Goal: Task Accomplishment & Management: Manage account settings

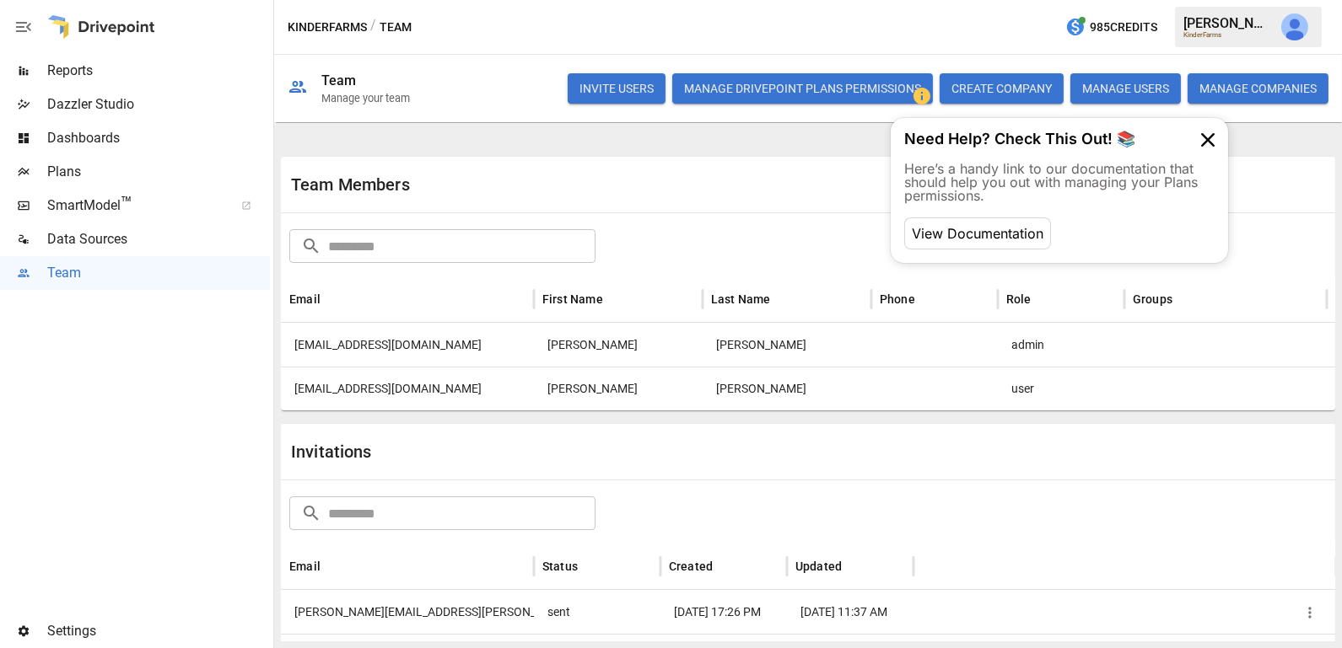
scroll to position [62, 0]
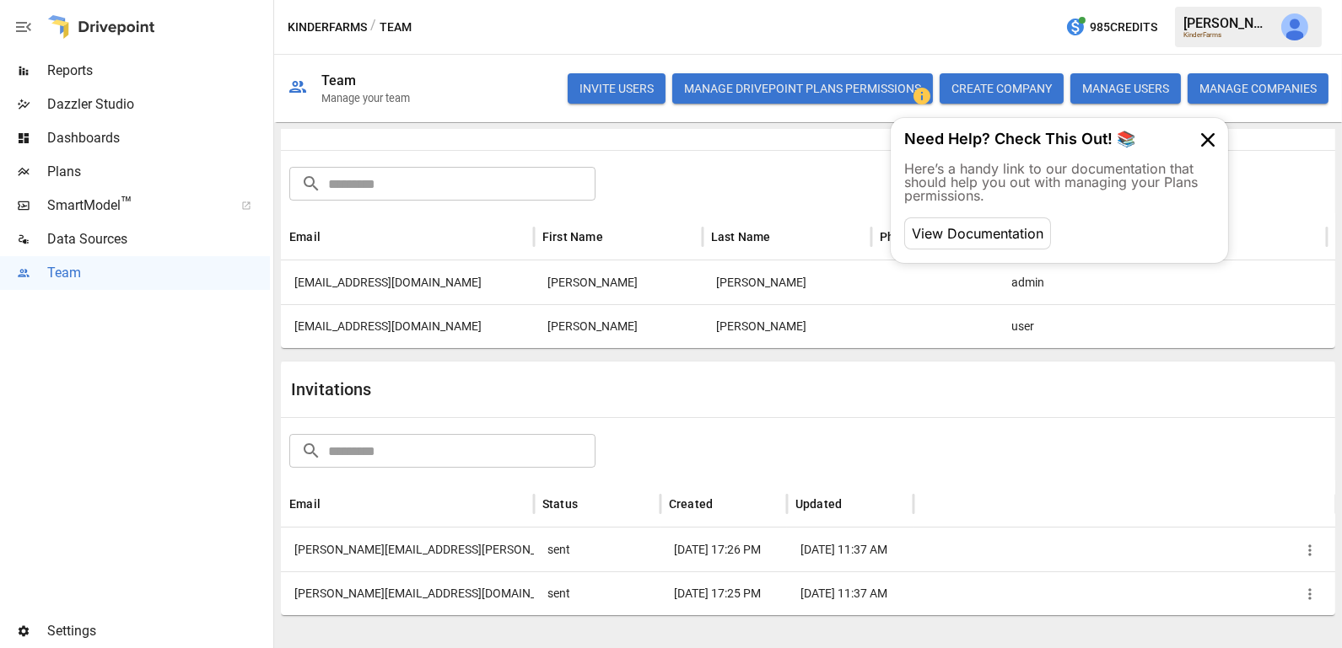
click at [611, 83] on button "INVITE USERS" at bounding box center [616, 88] width 98 height 30
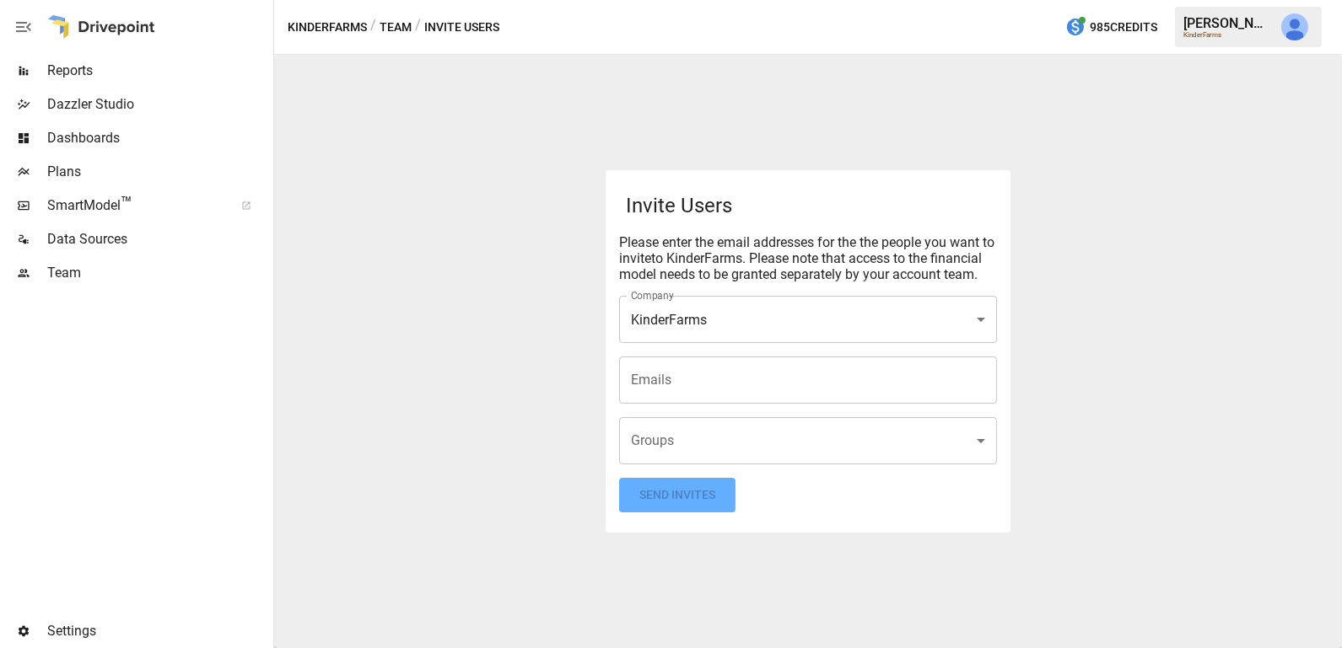
click at [697, 385] on input "Emails" at bounding box center [807, 380] width 363 height 32
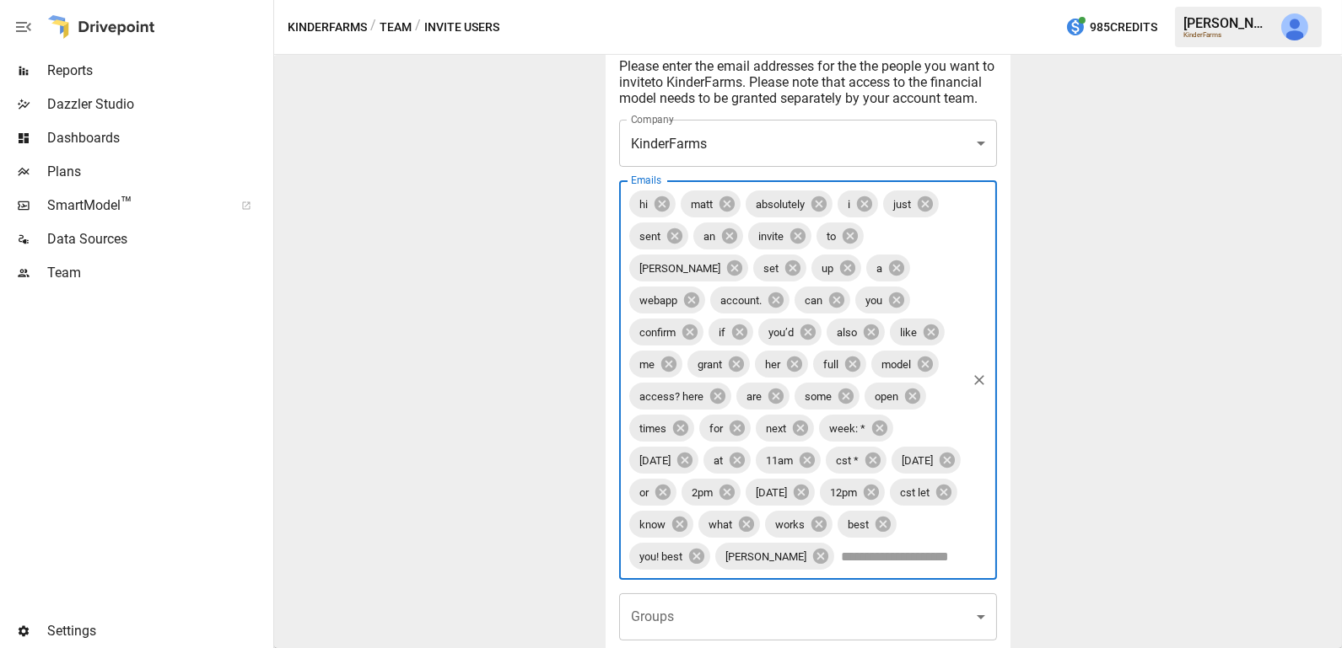
click at [982, 383] on icon "Clear" at bounding box center [979, 380] width 17 height 17
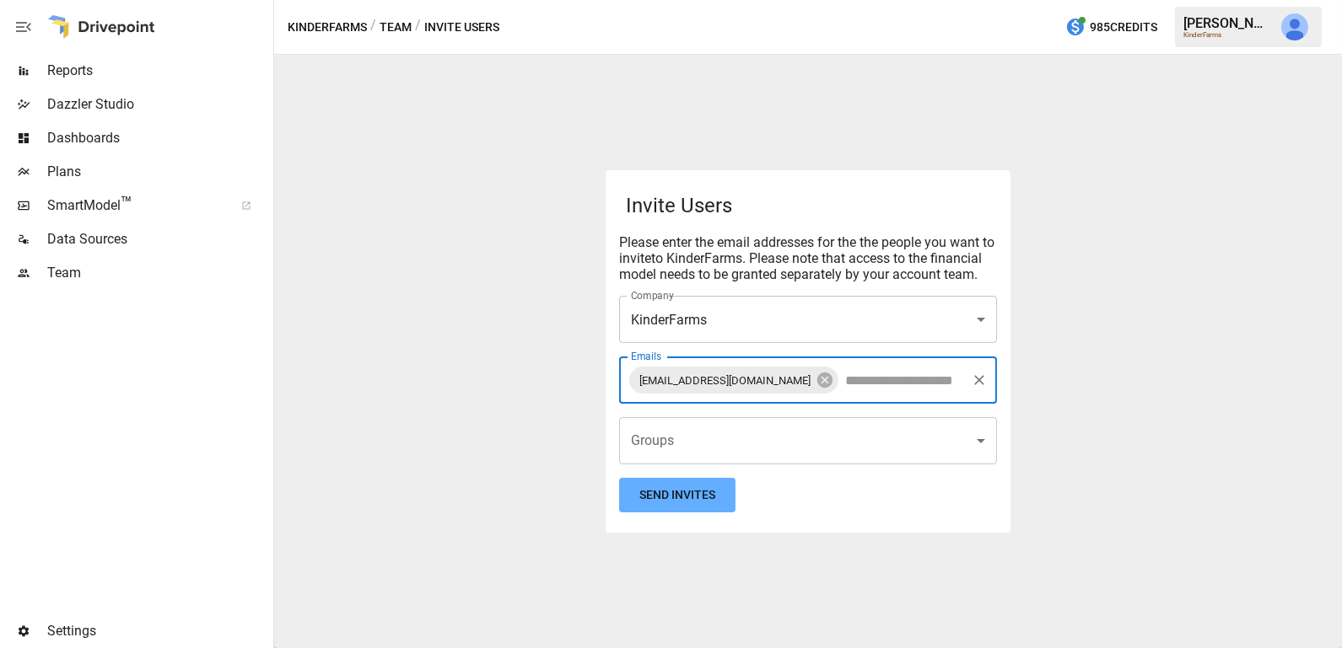
click at [682, 0] on body "**********" at bounding box center [671, 0] width 1342 height 0
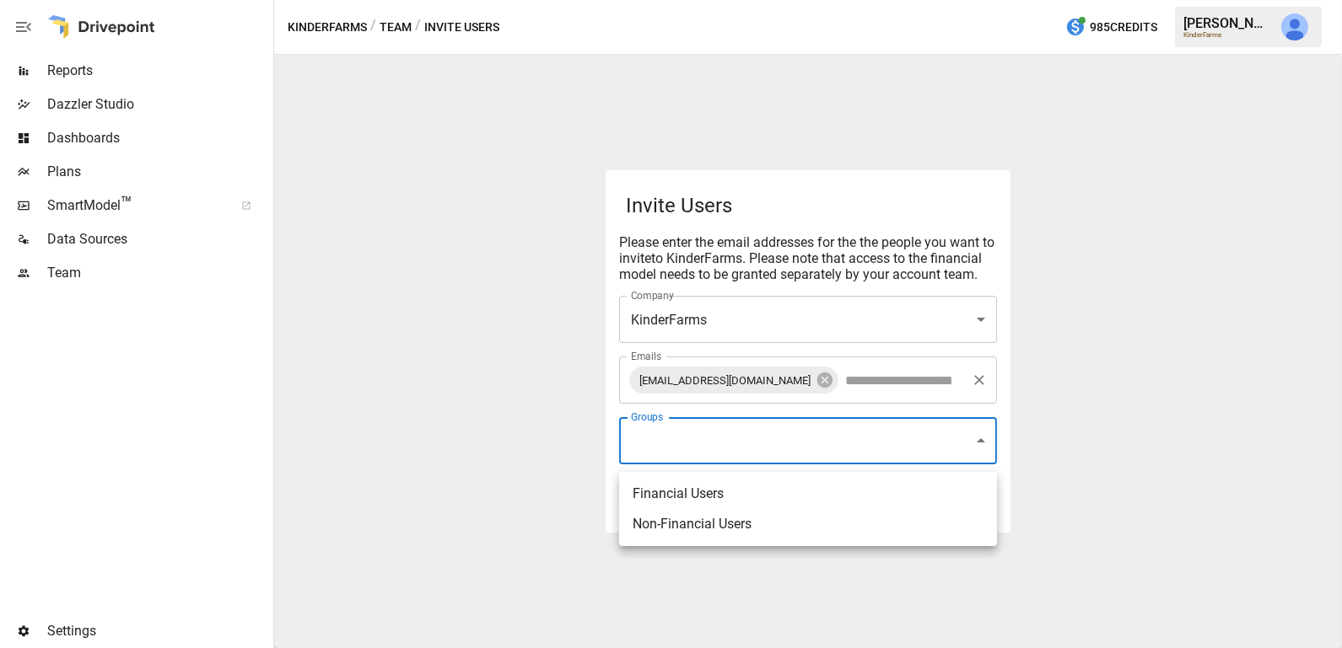
click at [535, 413] on div at bounding box center [671, 324] width 1342 height 648
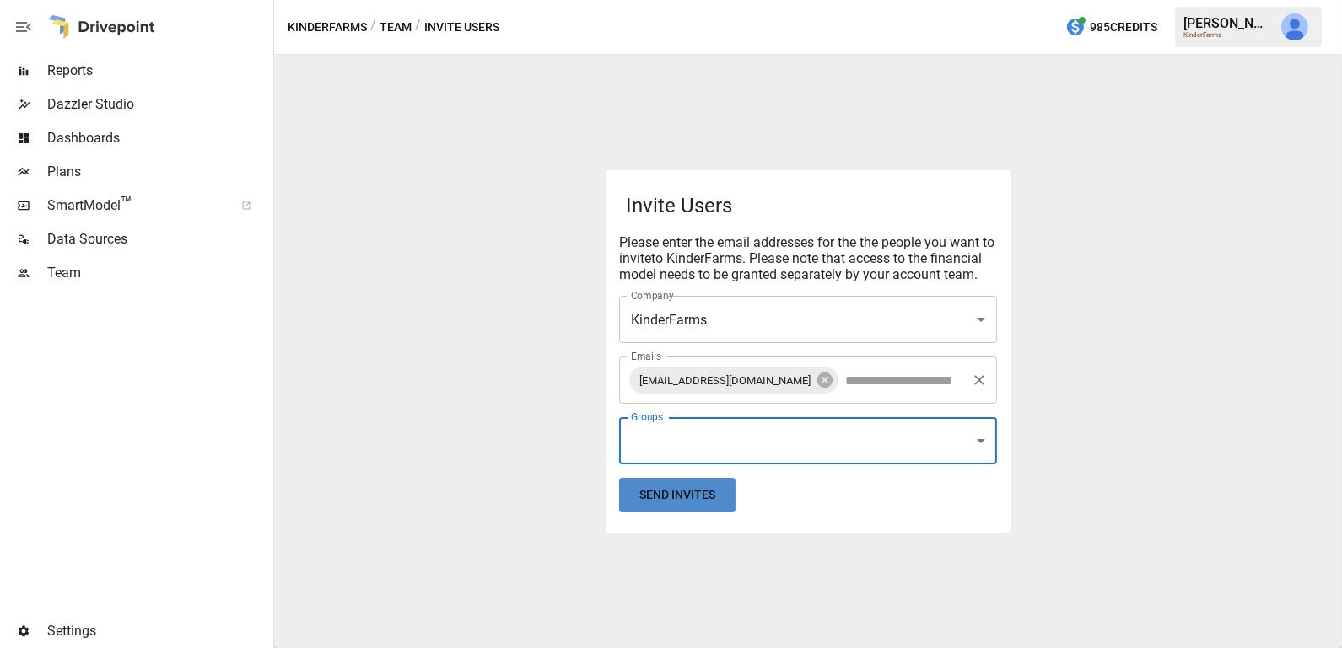
click at [685, 504] on button "Send Invites" at bounding box center [677, 495] width 116 height 35
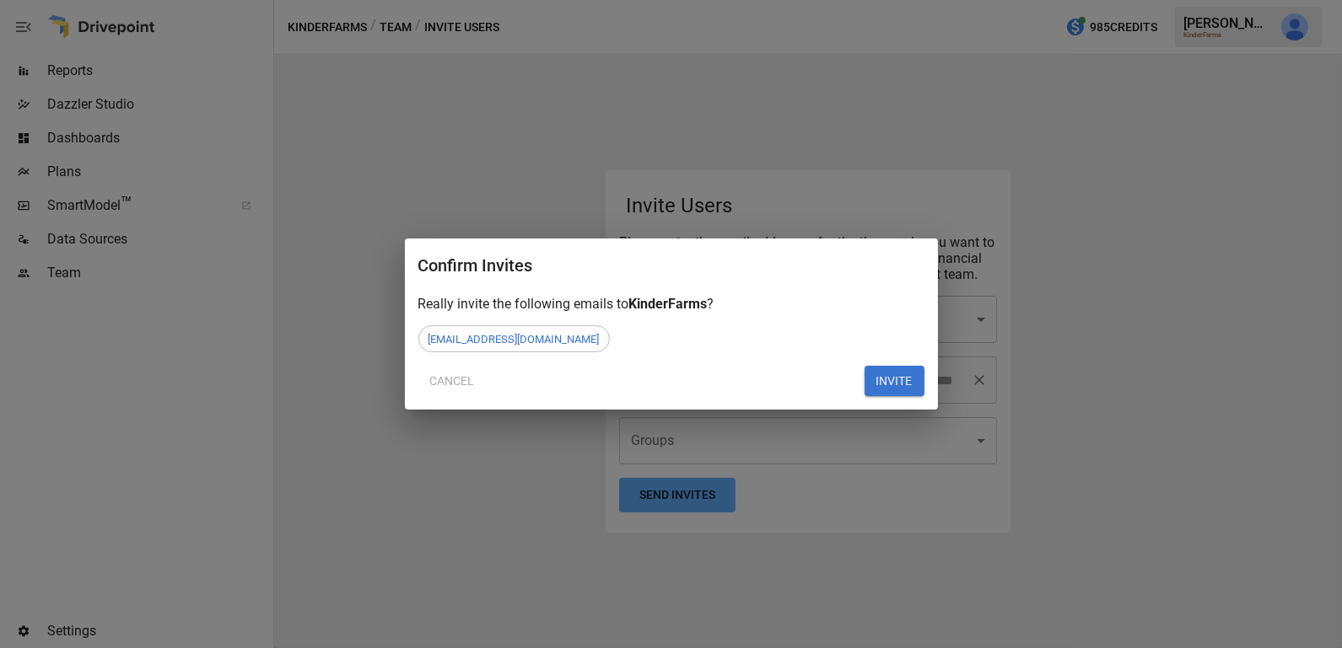
click at [917, 377] on button "INVITE" at bounding box center [894, 381] width 60 height 30
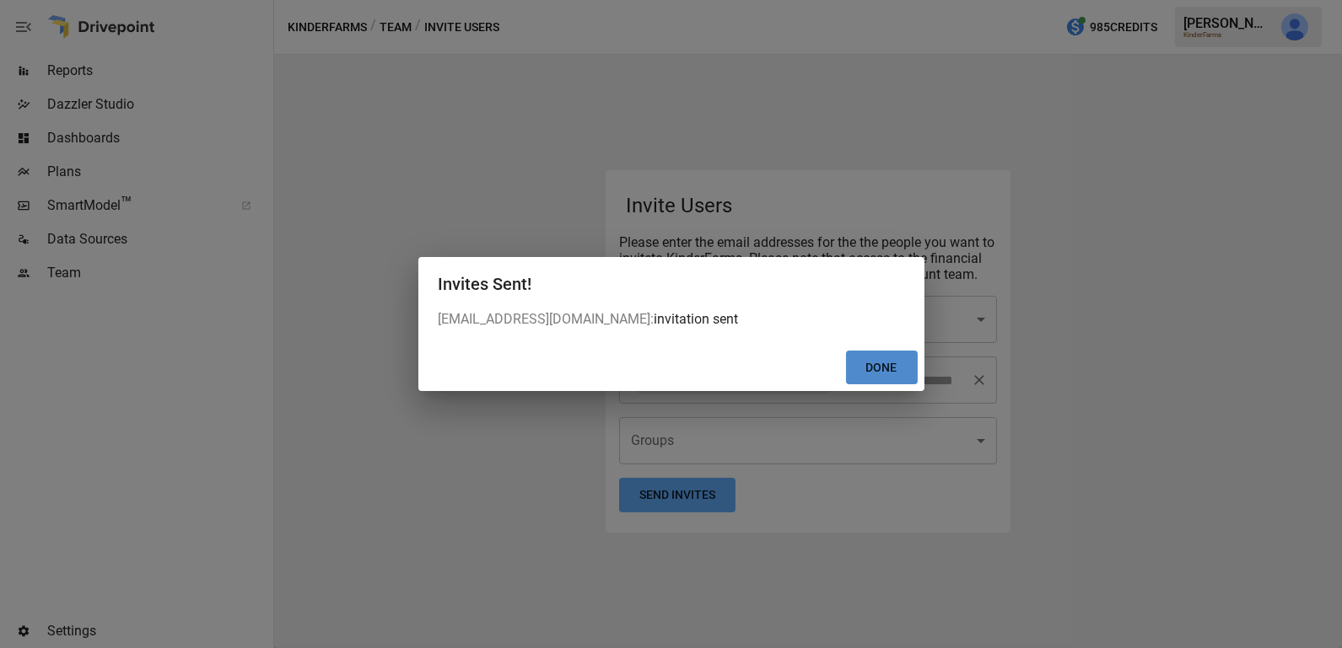
click at [866, 366] on button "Done" at bounding box center [882, 368] width 72 height 35
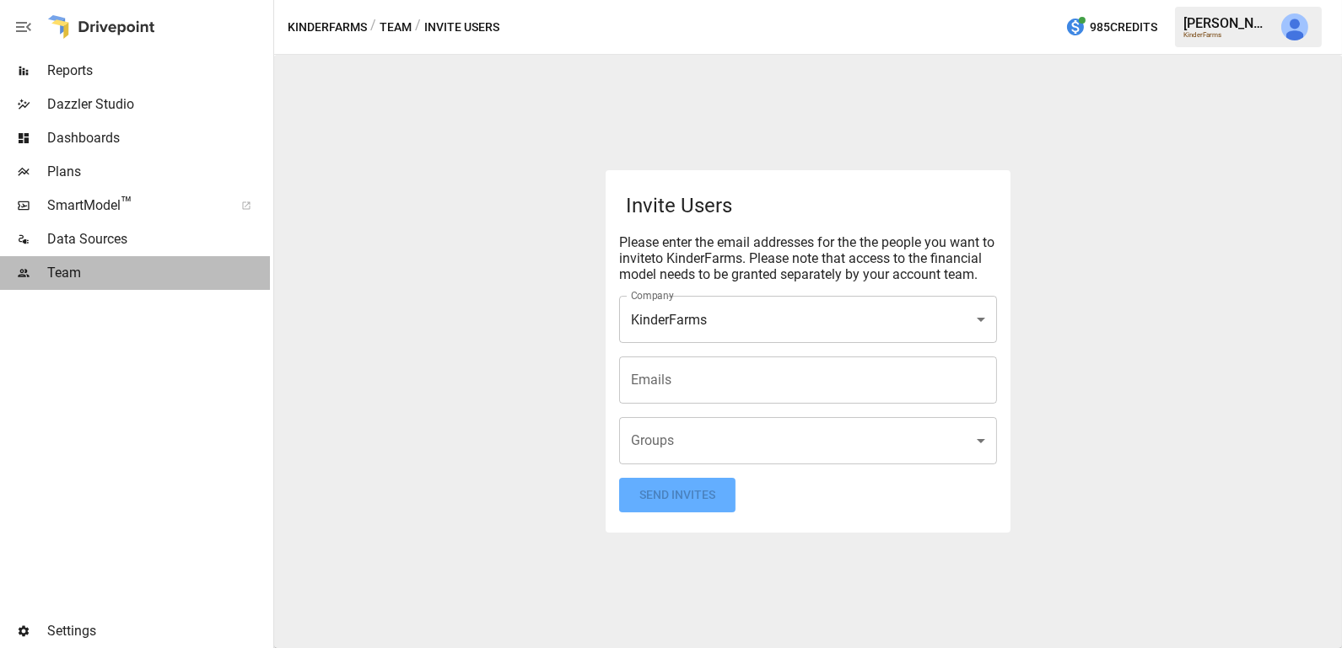
click at [168, 261] on div "Team" at bounding box center [135, 273] width 270 height 34
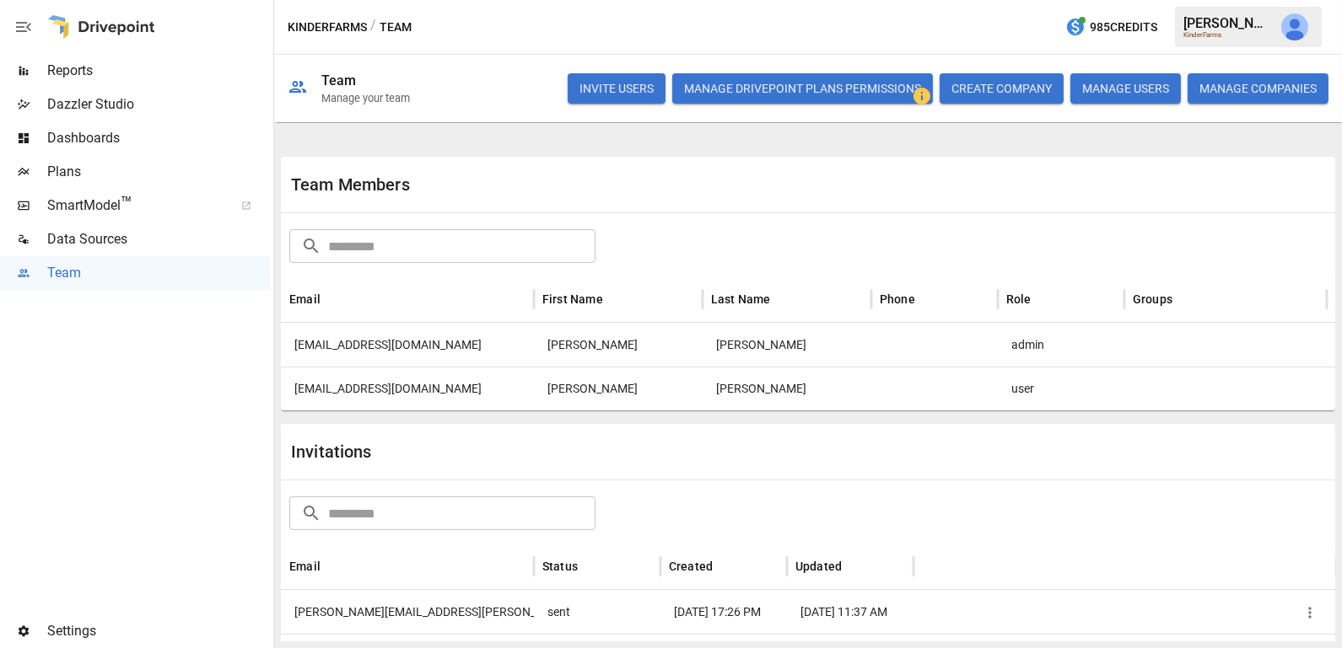
scroll to position [106, 0]
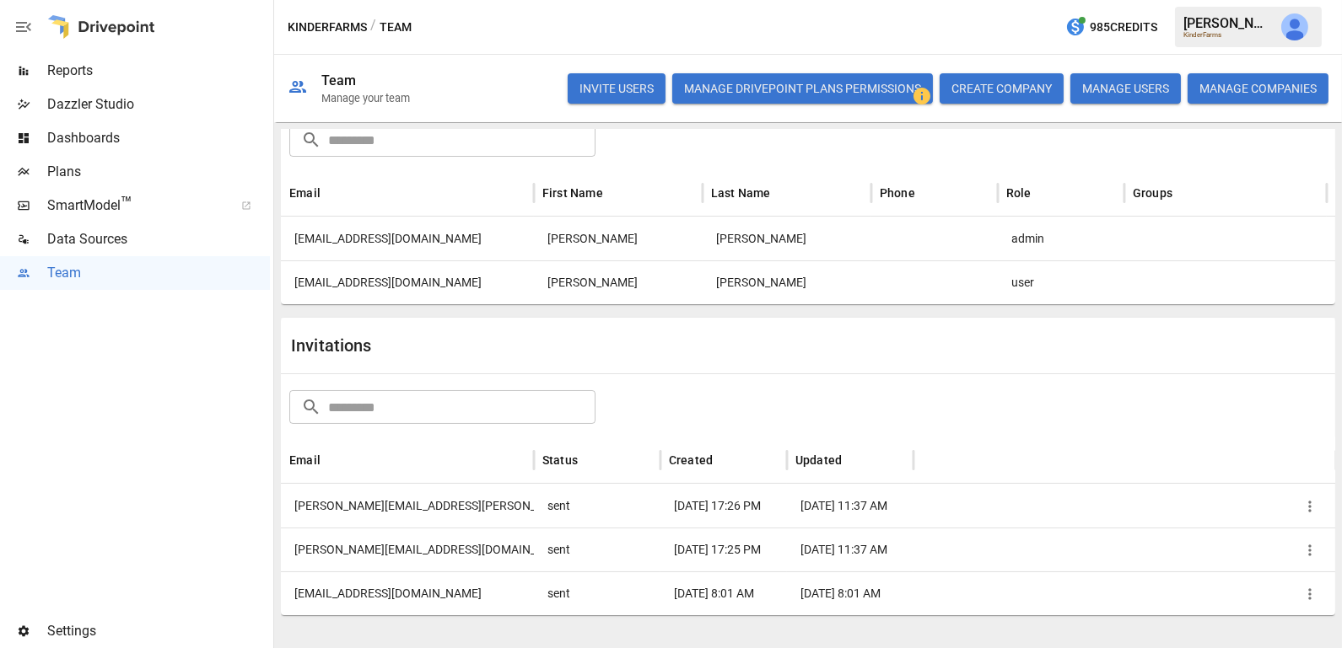
click at [1306, 508] on icon "button" at bounding box center [1309, 506] width 17 height 17
click at [1241, 573] on li "Remove Invitation" at bounding box center [1249, 575] width 145 height 30
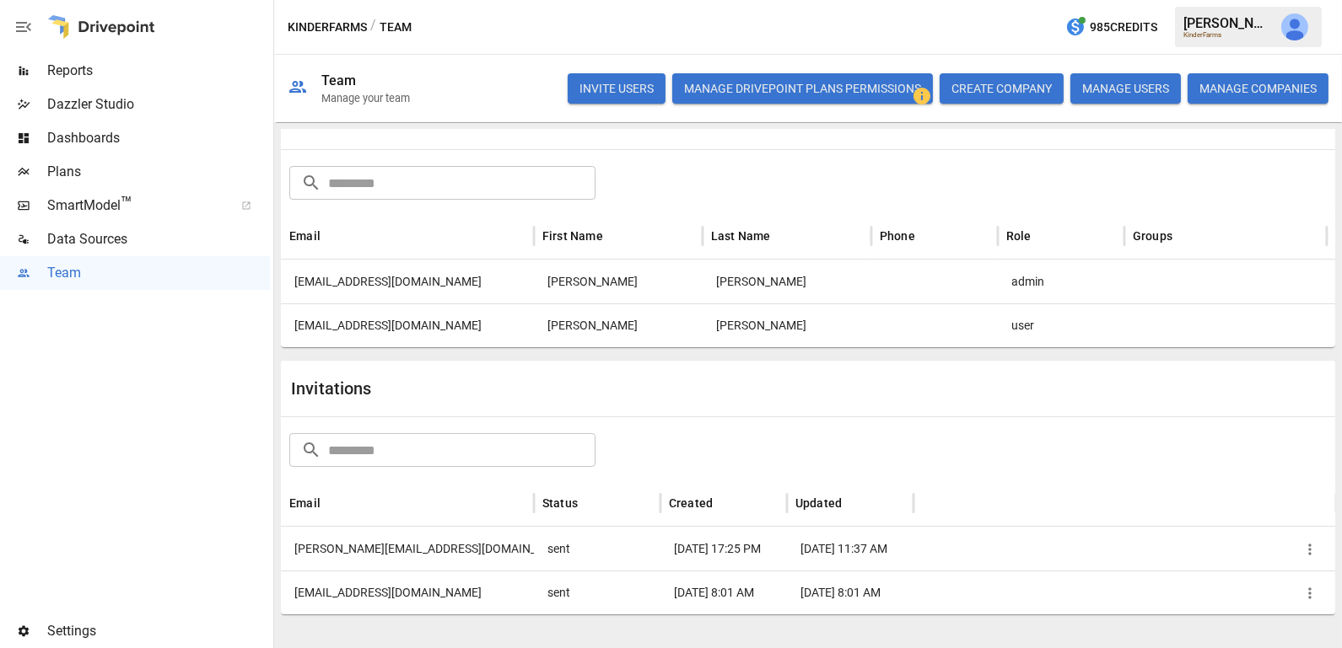
scroll to position [63, 0]
click at [1295, 31] on img "Julie Wilton" at bounding box center [1294, 26] width 27 height 27
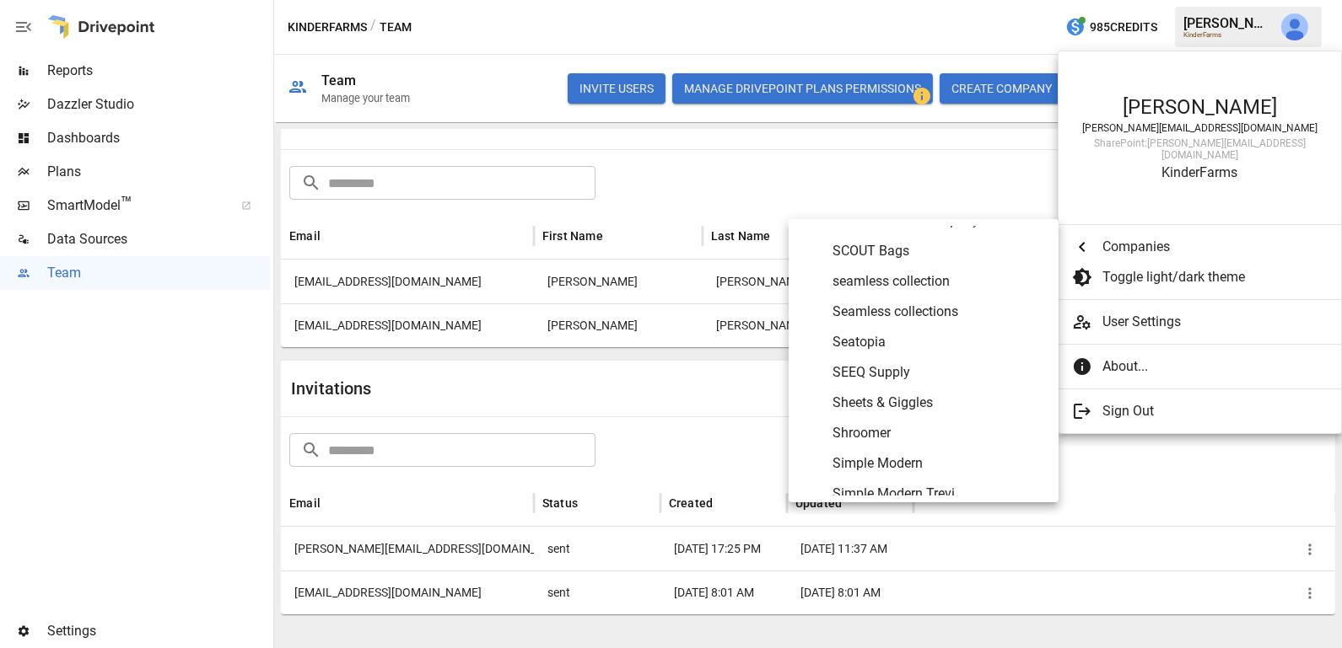
scroll to position [7244, 0]
click at [957, 337] on span "Seatopia" at bounding box center [938, 343] width 212 height 20
